Goal: Information Seeking & Learning: Learn about a topic

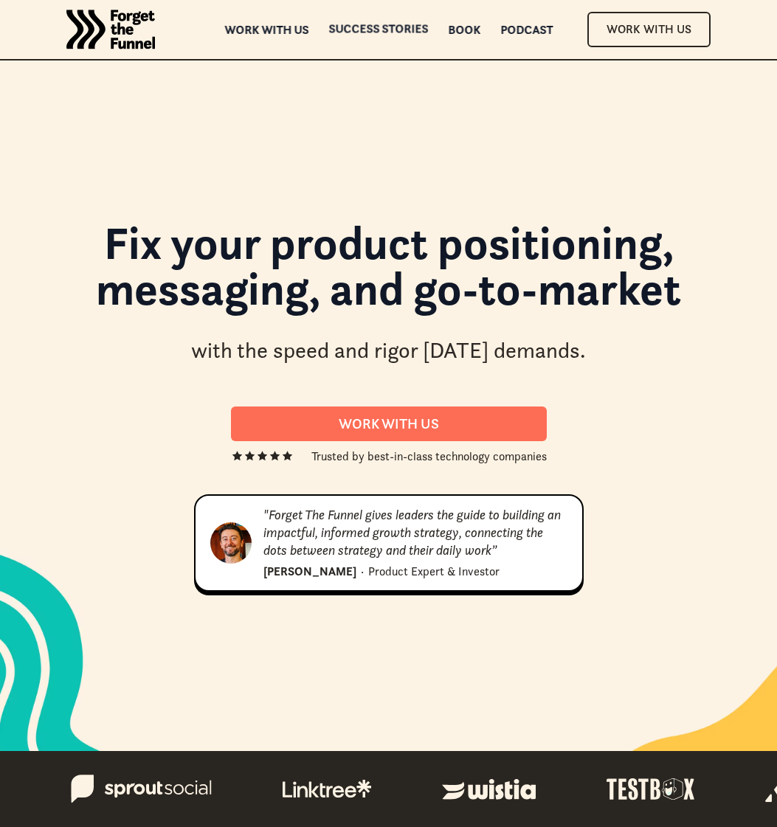
click at [362, 18] on div "ABOUT ABOUT Work with us Work with us Success Stories Success Stories Book Book…" at bounding box center [388, 29] width 777 height 59
click at [365, 37] on div "Success Stories" at bounding box center [378, 42] width 100 height 10
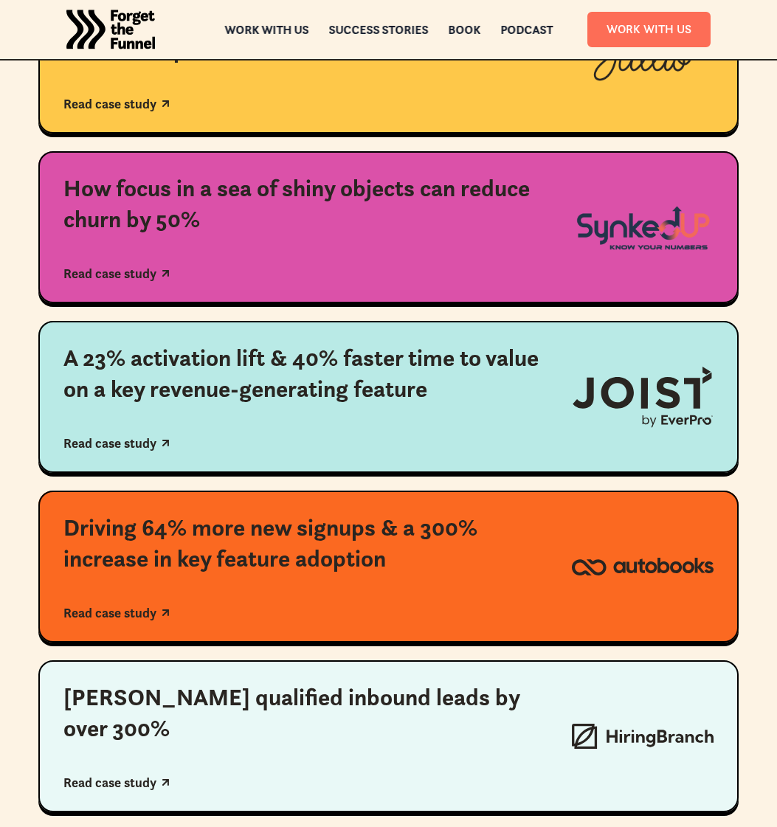
scroll to position [640, 0]
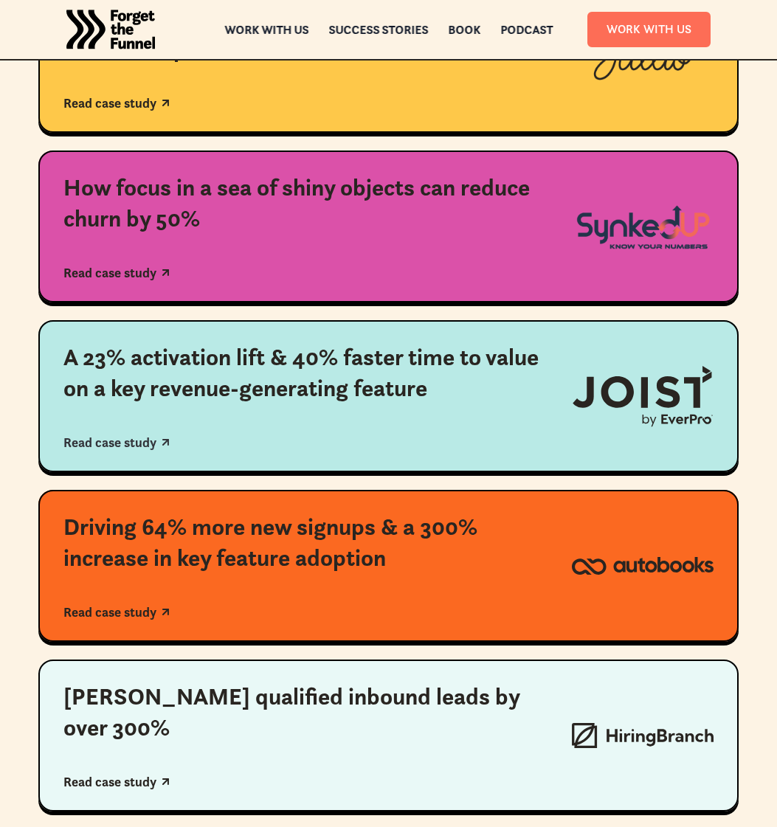
click at [292, 378] on div "A 23% activation lift & 40% faster time to value on a key revenue-generating fe…" at bounding box center [304, 372] width 483 height 61
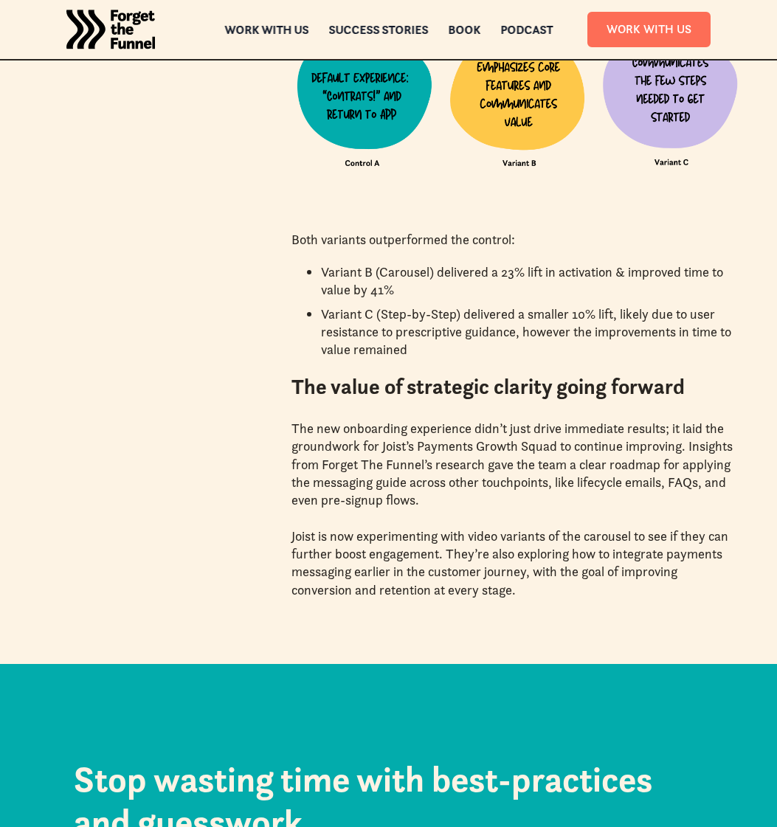
scroll to position [3165, 0]
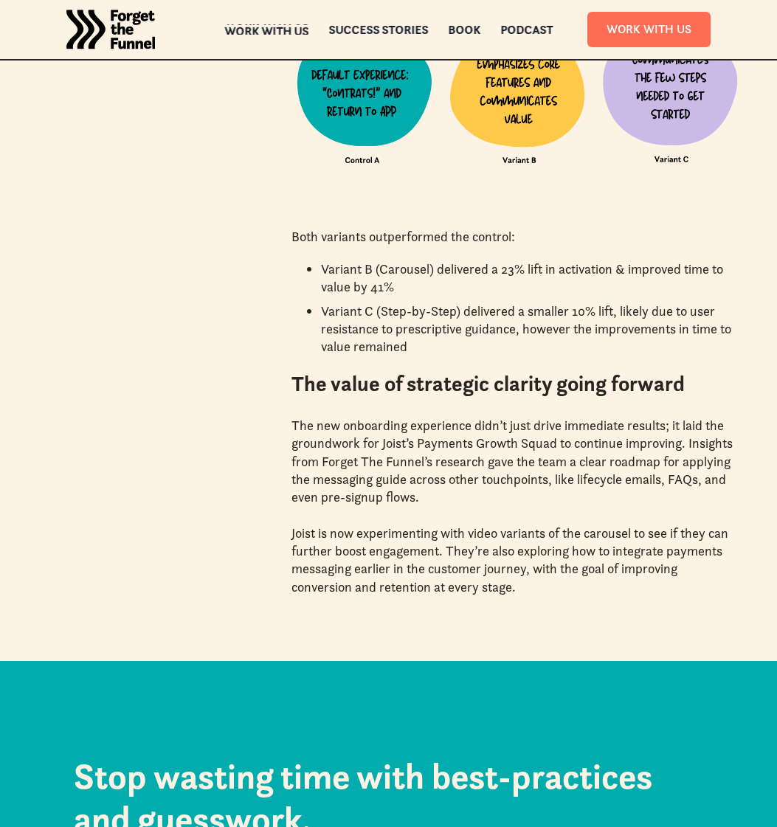
click at [253, 28] on div "Work with us" at bounding box center [266, 31] width 84 height 10
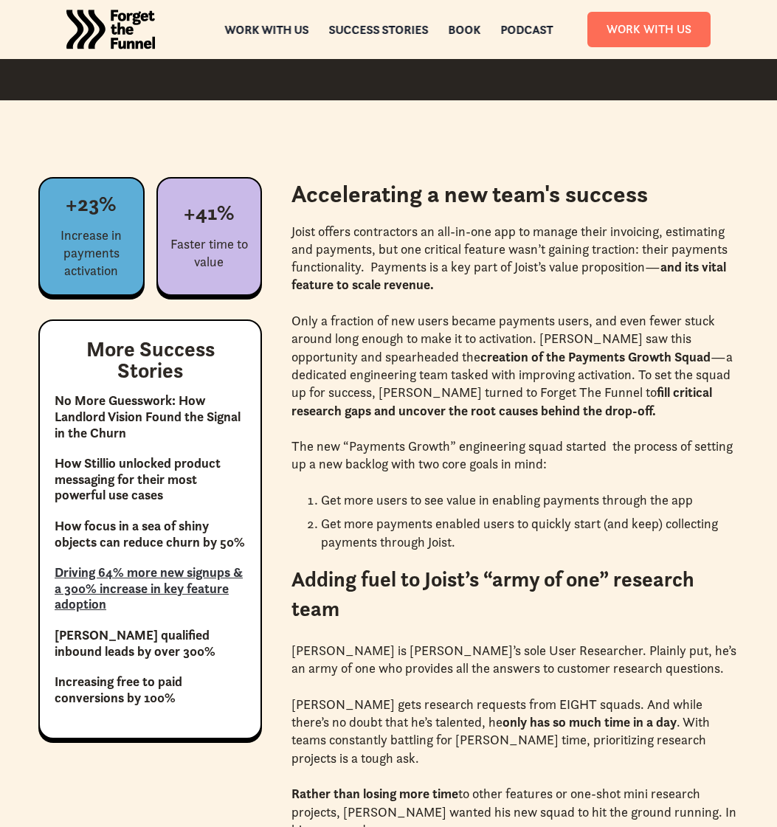
scroll to position [925, 0]
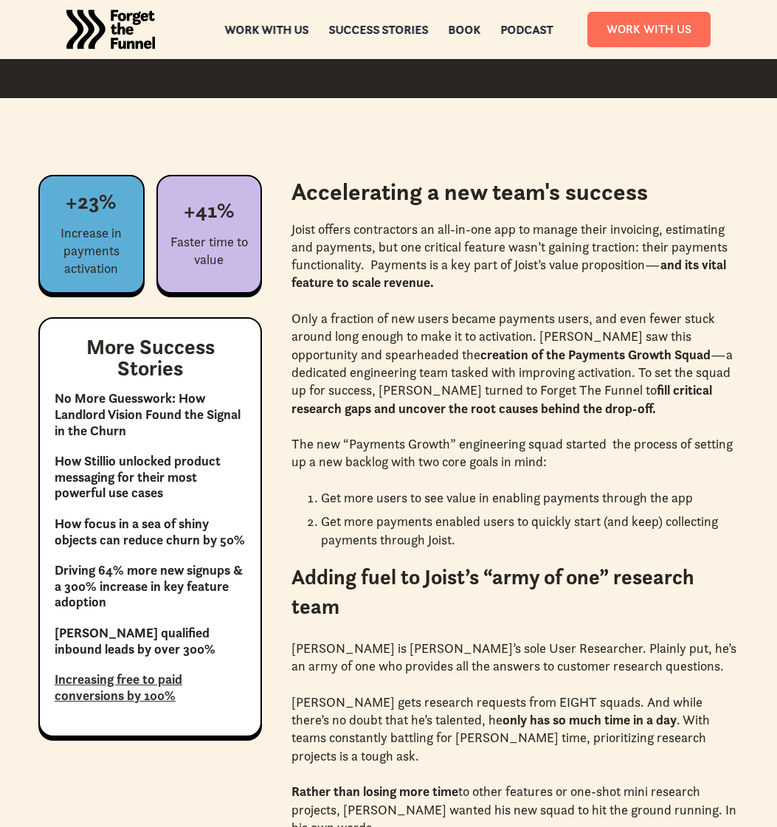
click at [155, 687] on link "Increasing free to paid conversions by 100%" at bounding box center [150, 688] width 191 height 32
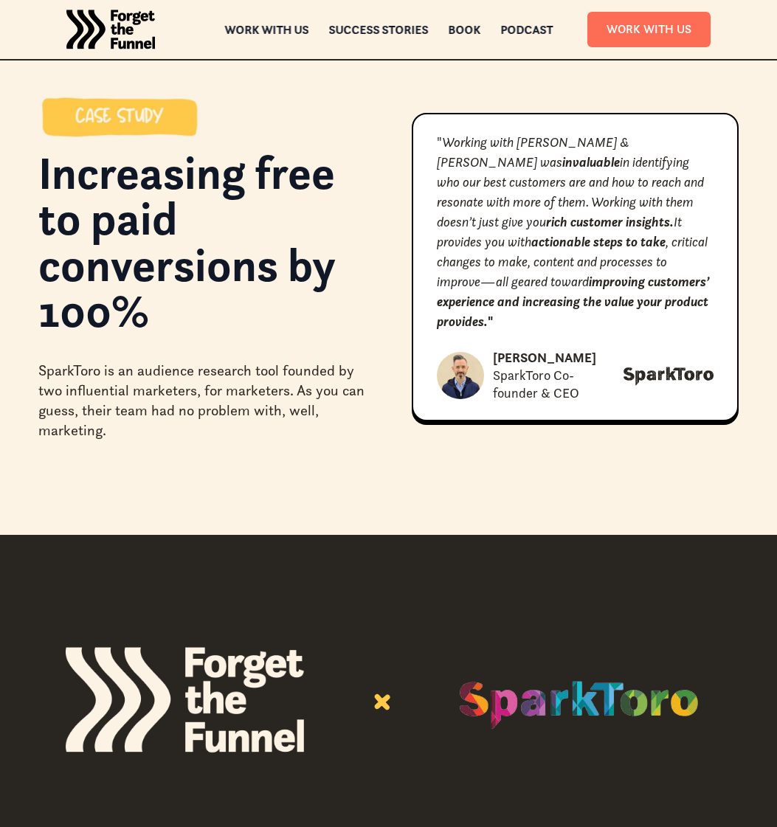
scroll to position [1, 0]
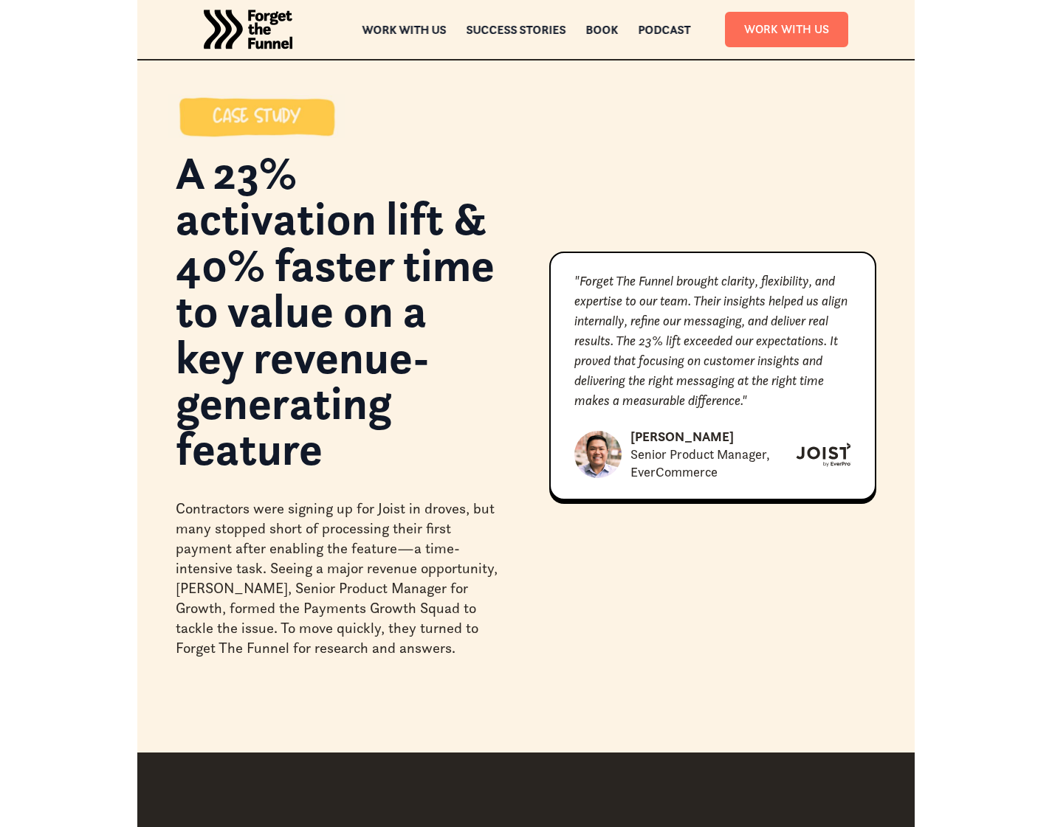
scroll to position [925, 0]
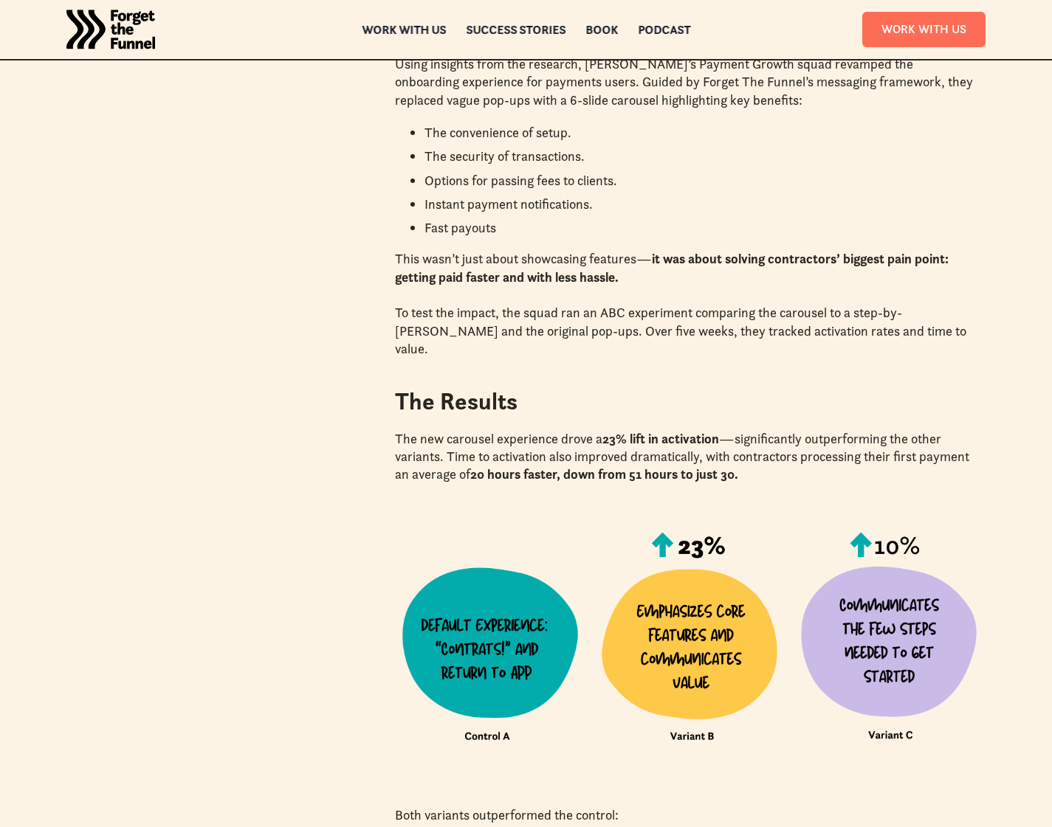
scroll to position [2482, 0]
